Goal: Information Seeking & Learning: Find specific fact

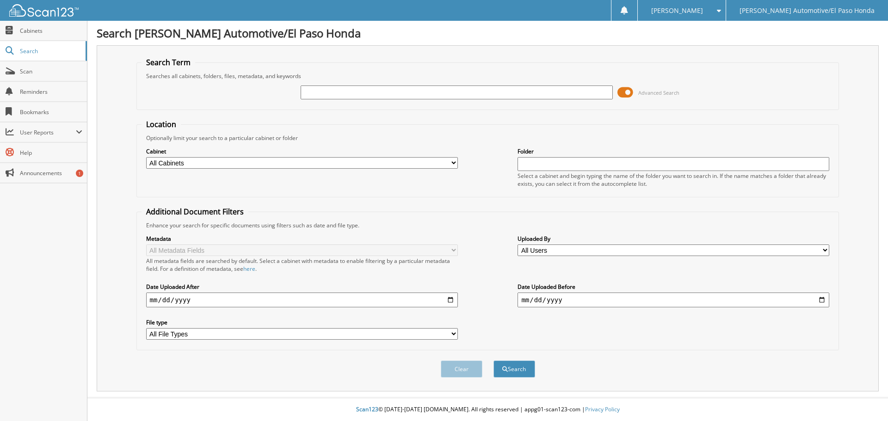
click at [619, 94] on span at bounding box center [626, 93] width 16 height 14
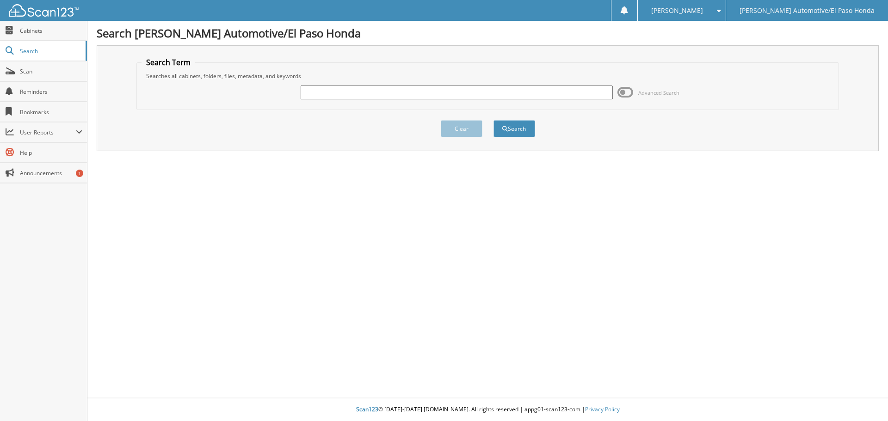
click at [500, 91] on input "text" at bounding box center [457, 93] width 312 height 14
type input "1"
type input "51906"
click at [526, 132] on button "Search" at bounding box center [515, 128] width 42 height 17
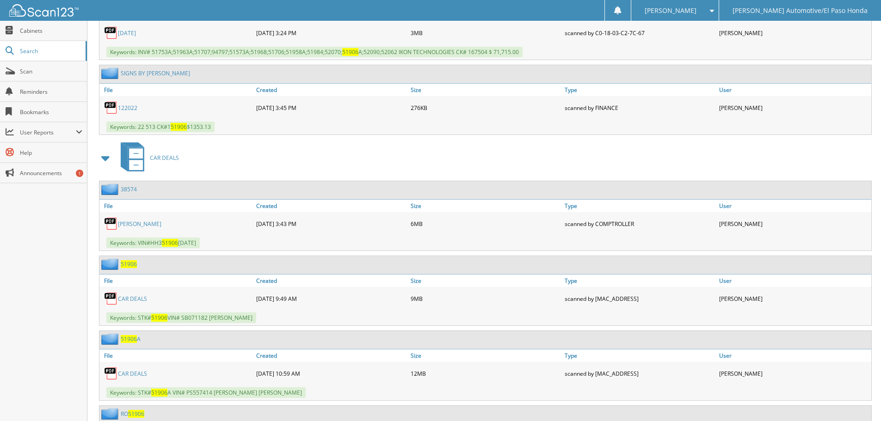
scroll to position [601, 0]
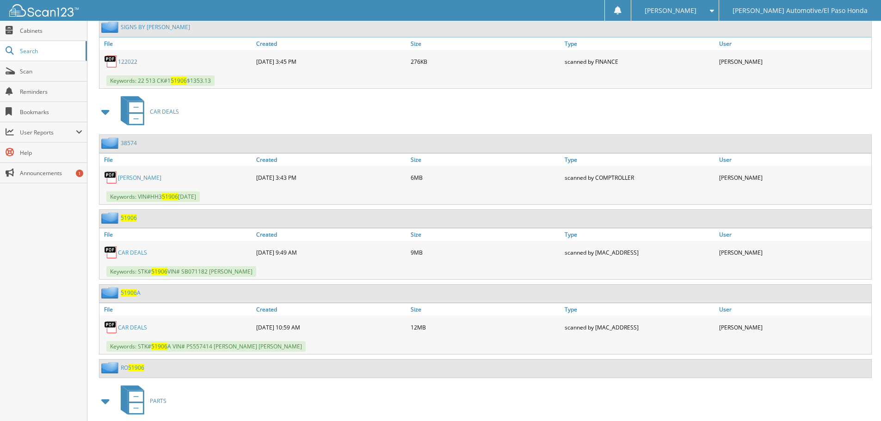
click at [138, 329] on link "CAR DEALS" at bounding box center [132, 328] width 29 height 8
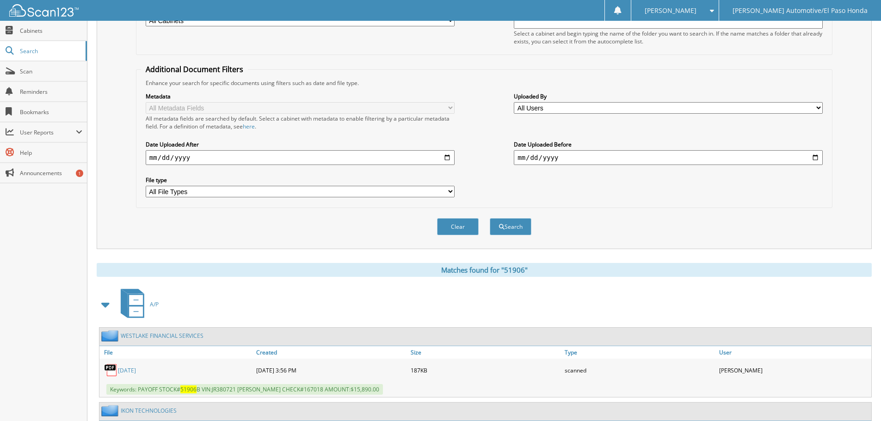
scroll to position [0, 0]
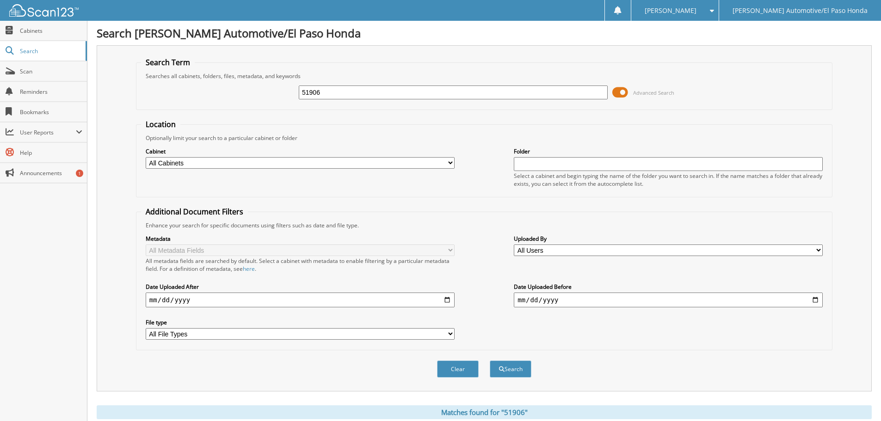
drag, startPoint x: 330, startPoint y: 95, endPoint x: 252, endPoint y: 92, distance: 78.7
click at [252, 92] on div "51906 Advanced Search" at bounding box center [484, 92] width 687 height 25
type input "51569a"
click at [512, 373] on button "Search" at bounding box center [511, 369] width 42 height 17
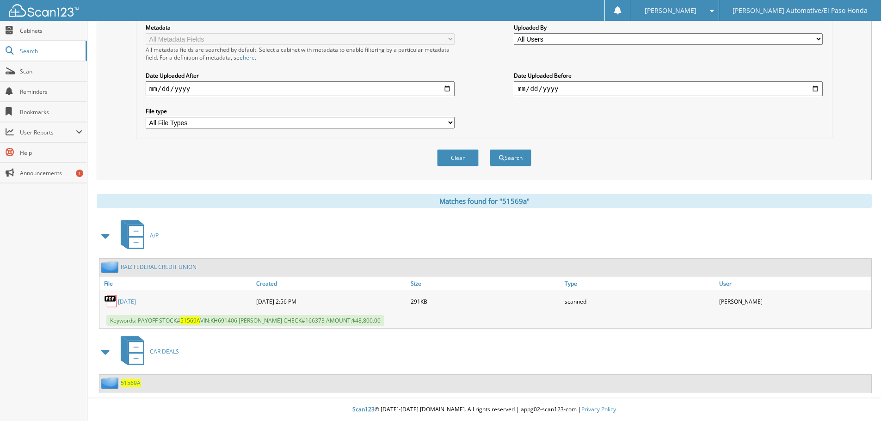
click at [132, 386] on span "51569A" at bounding box center [131, 383] width 20 height 8
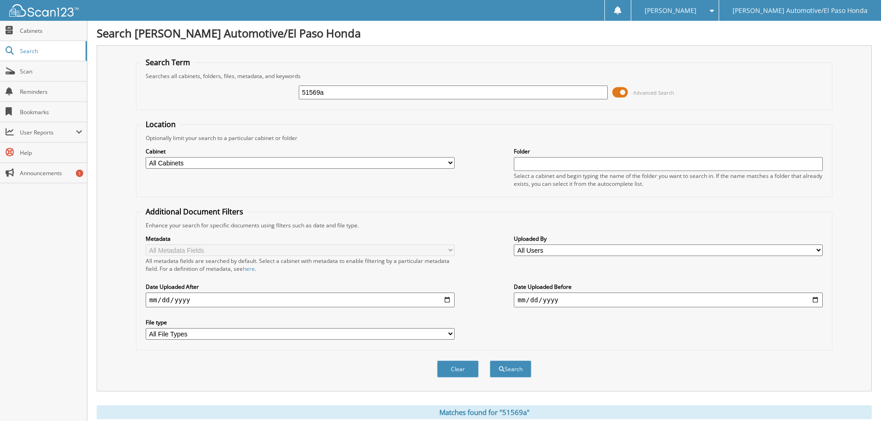
click at [358, 95] on input "51569a" at bounding box center [453, 93] width 309 height 14
type input "51569"
click at [518, 372] on button "Search" at bounding box center [511, 369] width 42 height 17
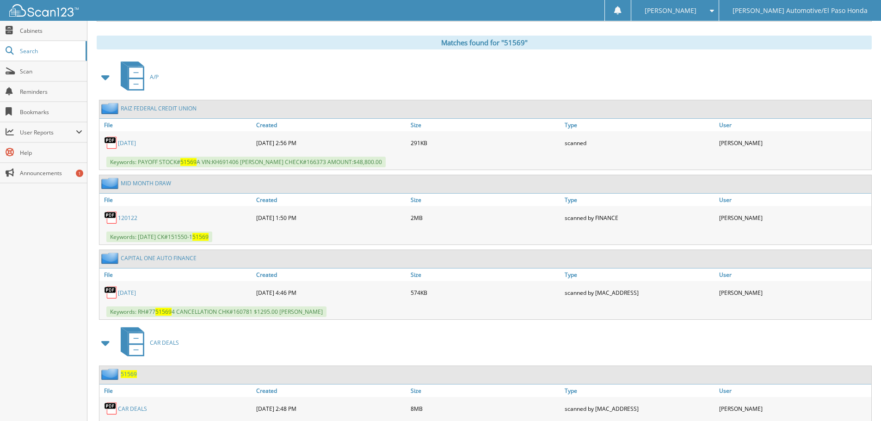
scroll to position [512, 0]
